Goal: Find specific page/section: Find specific page/section

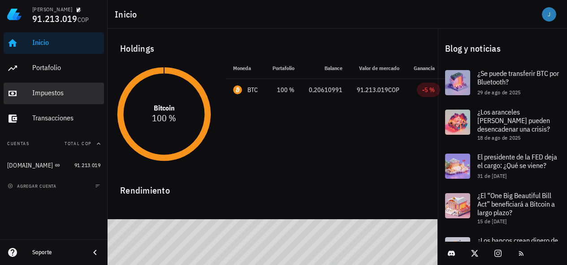
click at [41, 90] on div "Impuestos" at bounding box center [66, 92] width 68 height 9
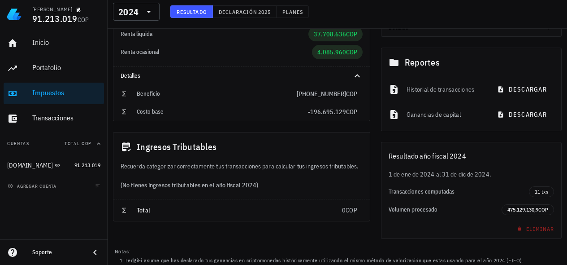
scroll to position [155, 0]
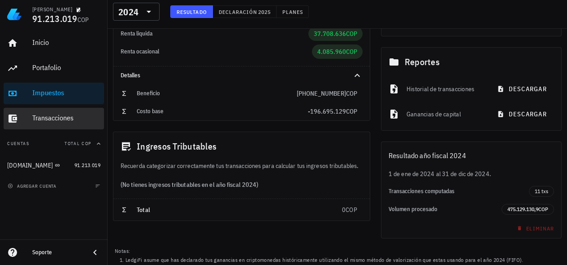
click at [55, 120] on div "Transacciones" at bounding box center [66, 117] width 68 height 9
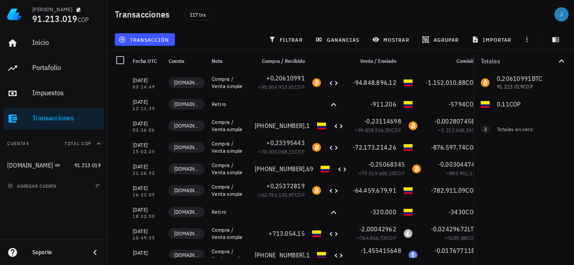
click at [153, 62] on span "Fecha UTC" at bounding box center [145, 60] width 24 height 7
click at [148, 59] on span "Fecha UTC" at bounding box center [145, 60] width 24 height 7
click at [121, 64] on div at bounding box center [120, 59] width 15 height 15
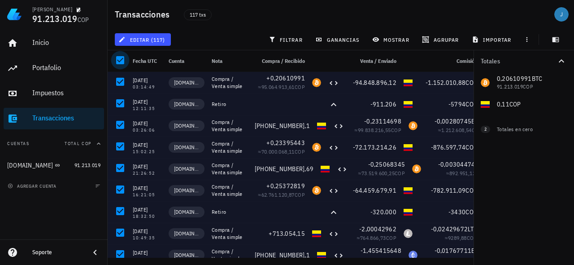
click at [121, 64] on div at bounding box center [120, 59] width 15 height 15
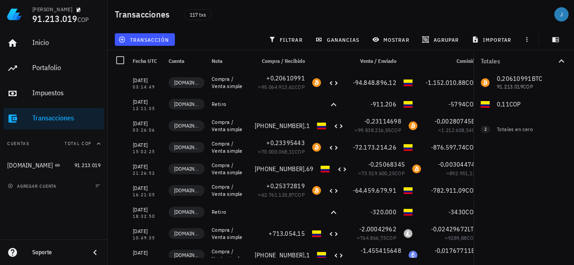
click at [527, 79] on div "0,20610991 BTC 91.213.019 COP 0,11 COP 0 ETH 0 COP 0 LTC 0 COP" at bounding box center [524, 93] width 100 height 43
click at [562, 62] on icon "button" at bounding box center [561, 61] width 11 height 11
click at [562, 62] on icon "button" at bounding box center [561, 61] width 5 height 3
click at [562, 62] on icon "button" at bounding box center [561, 61] width 11 height 11
click at [562, 62] on icon "button" at bounding box center [561, 61] width 5 height 3
